Goal: Information Seeking & Learning: Learn about a topic

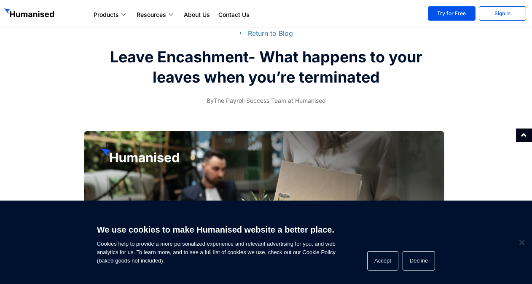
scroll to position [37, 0]
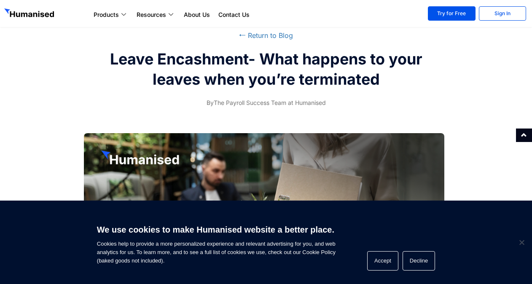
click at [469, 110] on div "⭠ Return to Blog Leave Encashment- What happens to your leaves when you’re term…" at bounding box center [266, 69] width 532 height 86
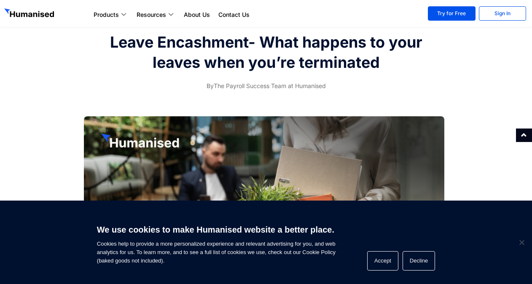
click at [495, 123] on div at bounding box center [489, 206] width 80 height 189
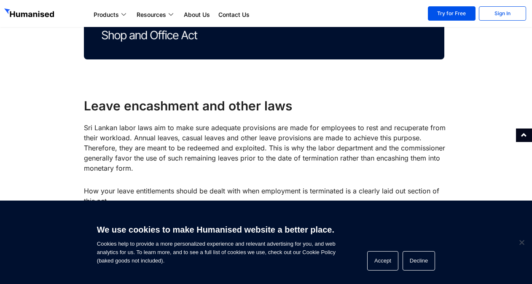
scroll to position [307, 0]
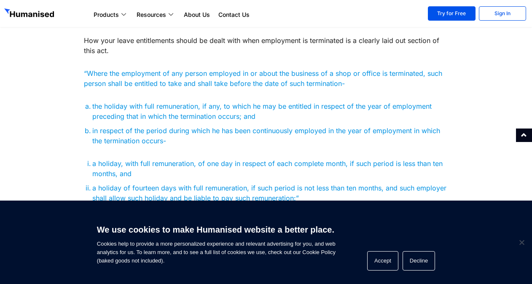
scroll to position [442, 0]
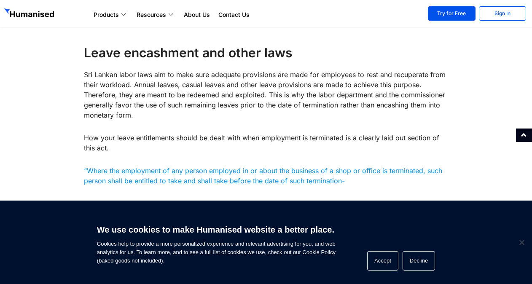
scroll to position [342, 0]
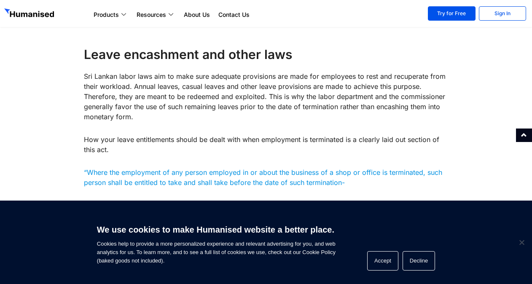
drag, startPoint x: 531, startPoint y: 60, endPoint x: 532, endPoint y: 72, distance: 11.8
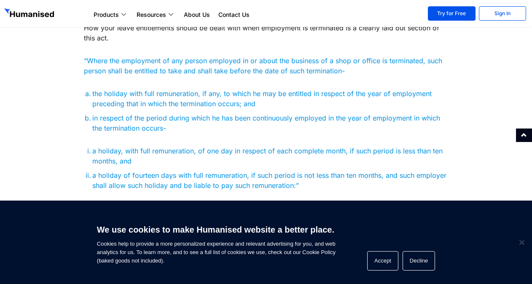
scroll to position [460, 0]
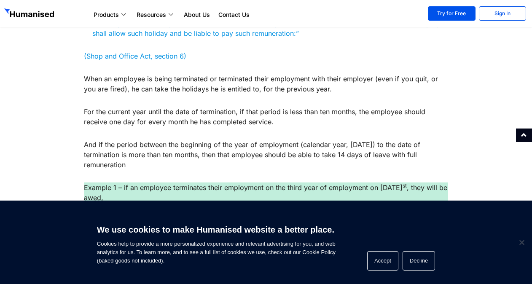
scroll to position [612, 0]
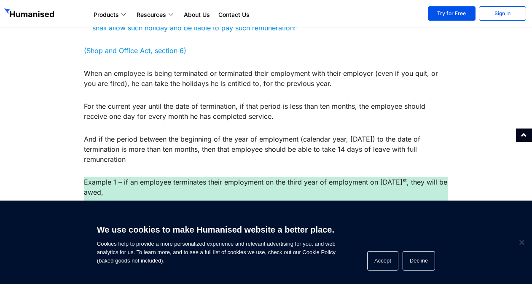
click at [275, 116] on p "For the current year until the date of termination, if that period is less than…" at bounding box center [266, 111] width 364 height 20
click at [439, 153] on p "And if the period between the beginning of the year of employment (calendar yea…" at bounding box center [266, 149] width 364 height 30
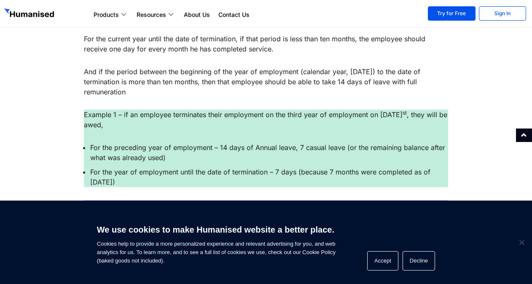
scroll to position [696, 0]
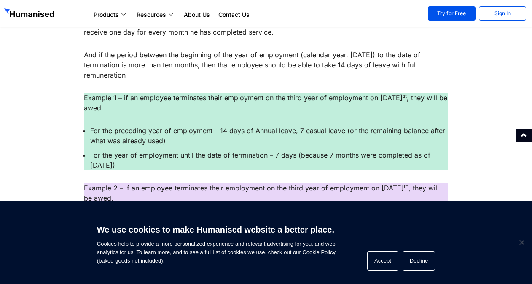
click at [483, 154] on div at bounding box center [493, 234] width 80 height 1135
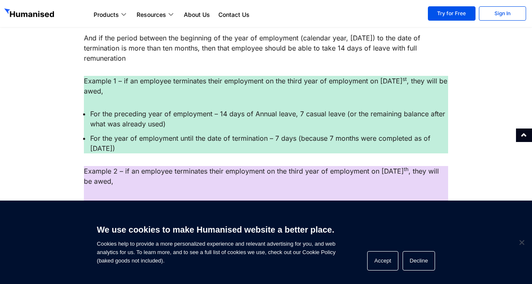
scroll to position [781, 0]
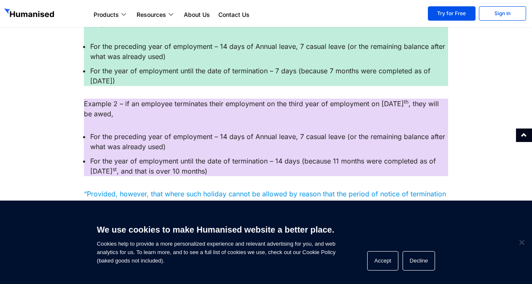
click at [483, 154] on div at bounding box center [493, 149] width 80 height 1135
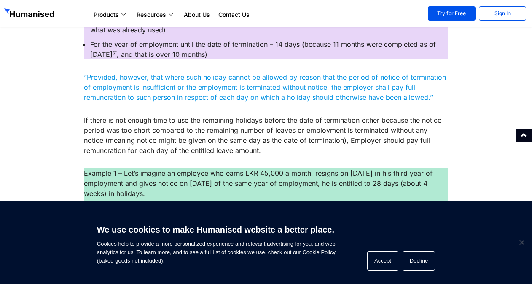
scroll to position [899, 0]
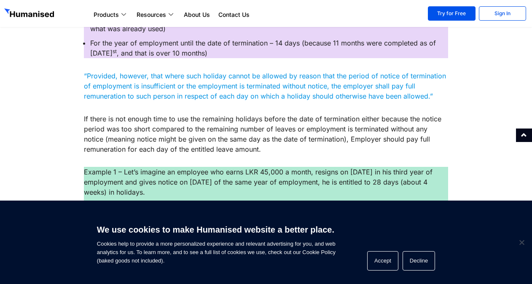
click at [483, 154] on div at bounding box center [493, 31] width 80 height 1135
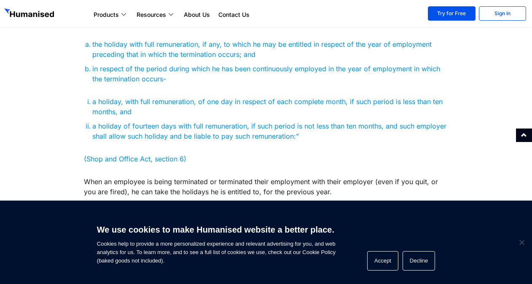
scroll to position [439, 0]
